Goal: Task Accomplishment & Management: Complete application form

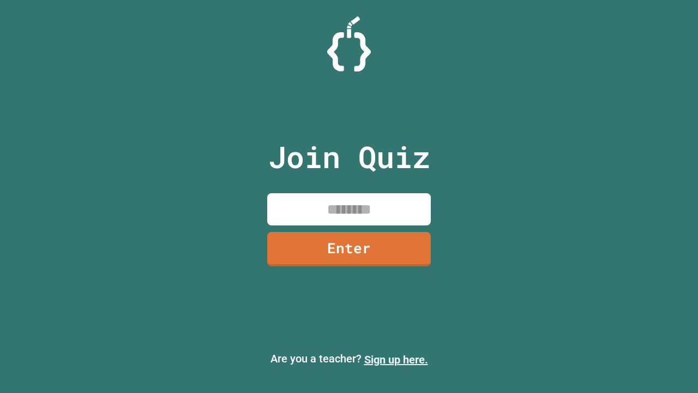
click at [396, 359] on link "Sign up here." at bounding box center [396, 359] width 64 height 13
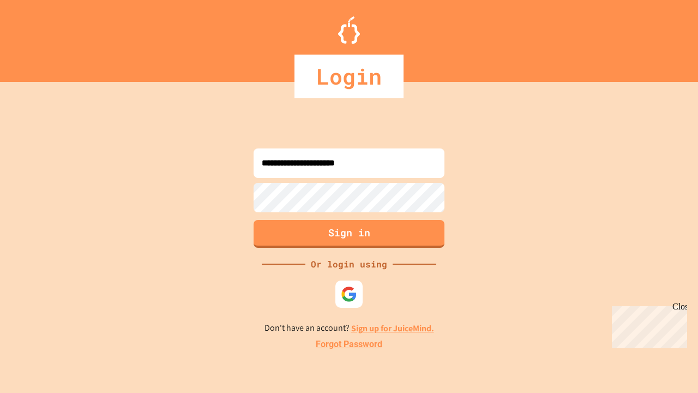
type input "**********"
